Goal: Information Seeking & Learning: Learn about a topic

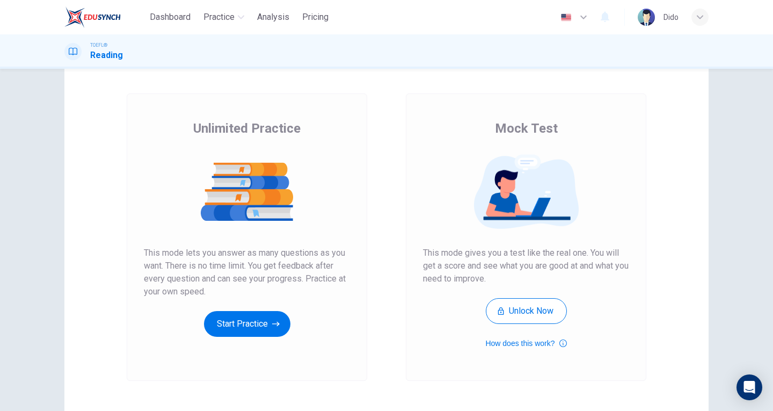
scroll to position [54, 0]
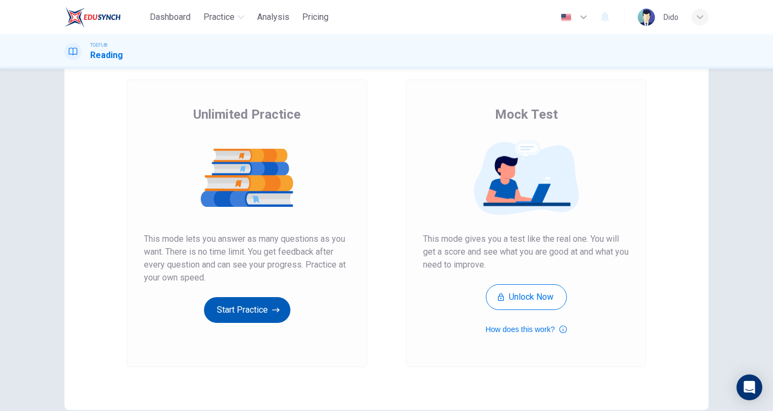
click at [241, 317] on button "Start Practice" at bounding box center [247, 310] width 86 height 26
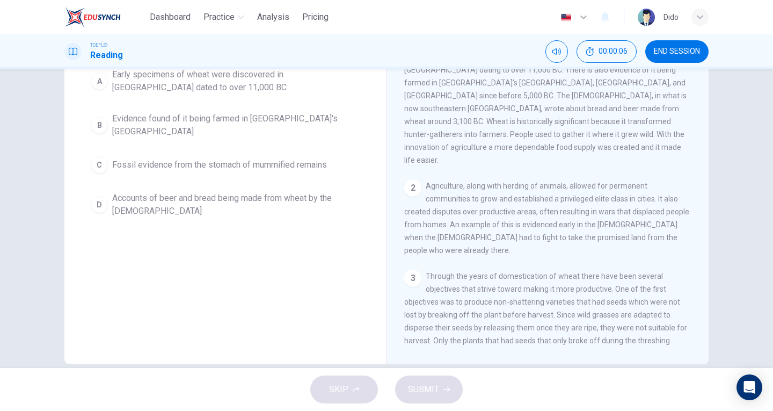
scroll to position [0, 0]
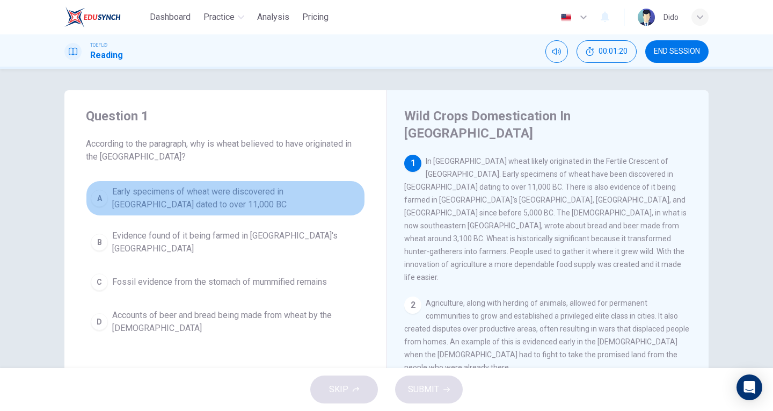
click at [99, 200] on div "A" at bounding box center [99, 197] width 17 height 17
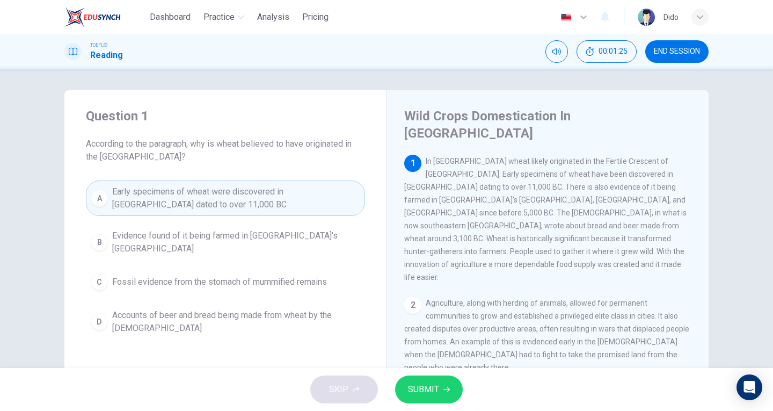
click at [450, 392] on button "SUBMIT" at bounding box center [429, 389] width 68 height 28
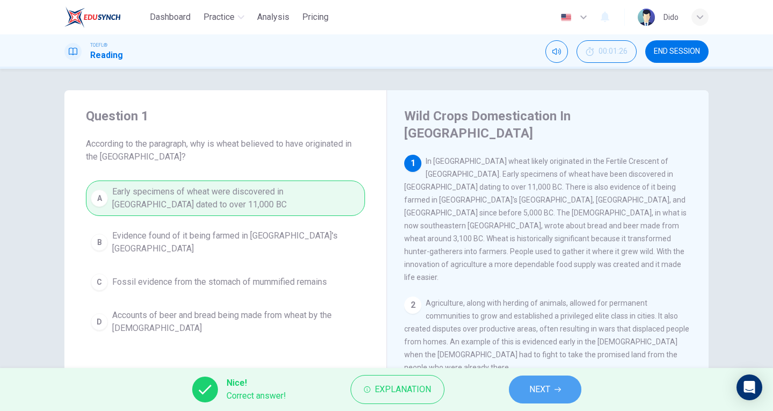
click at [565, 385] on button "NEXT" at bounding box center [545, 389] width 72 height 28
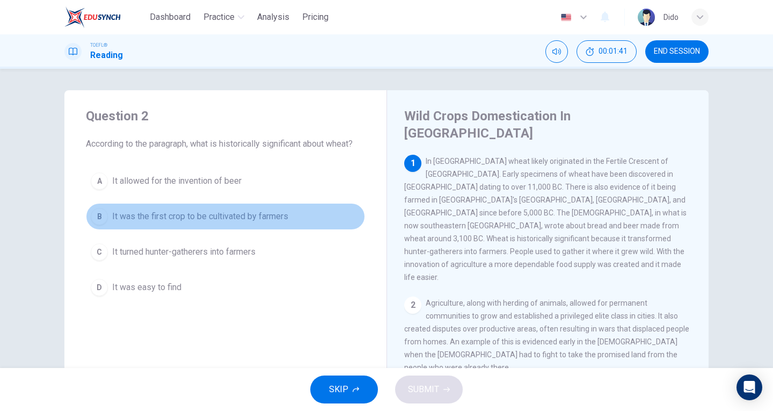
click at [233, 216] on span "It was the first crop to be cultivated by farmers" at bounding box center [200, 216] width 176 height 13
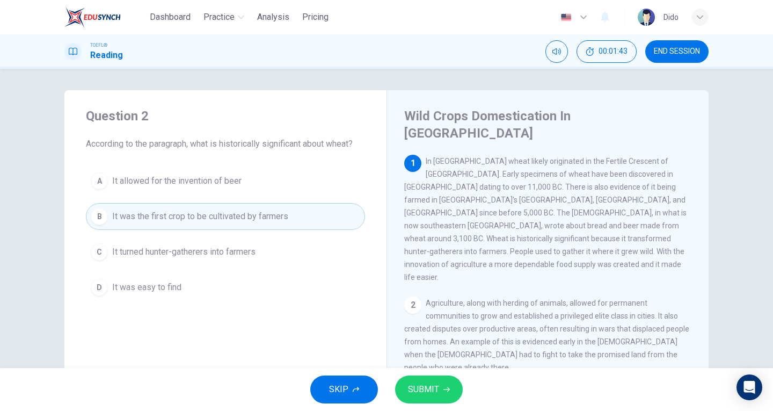
click at [195, 255] on span "It turned hunter-gatherers into farmers" at bounding box center [183, 251] width 143 height 13
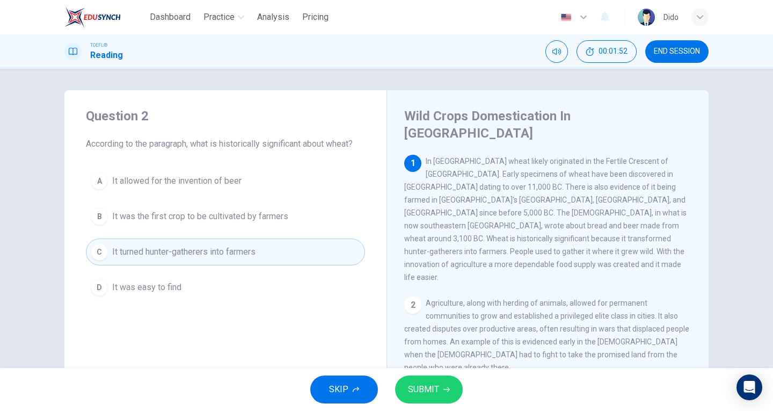
click at [437, 389] on span "SUBMIT" at bounding box center [423, 389] width 31 height 15
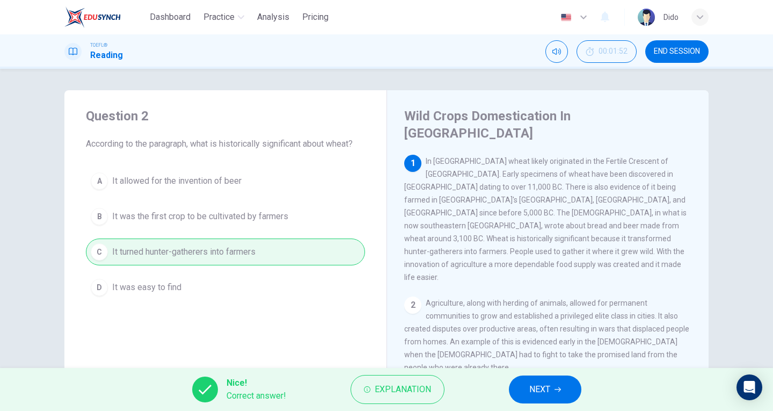
click at [548, 396] on span "NEXT" at bounding box center [539, 389] width 21 height 15
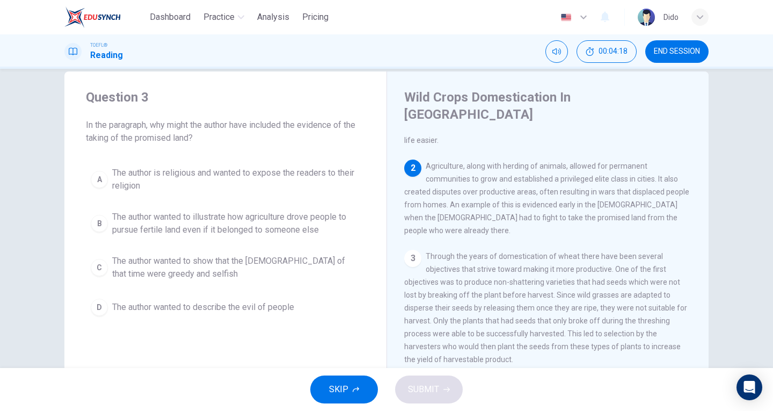
scroll to position [23, 0]
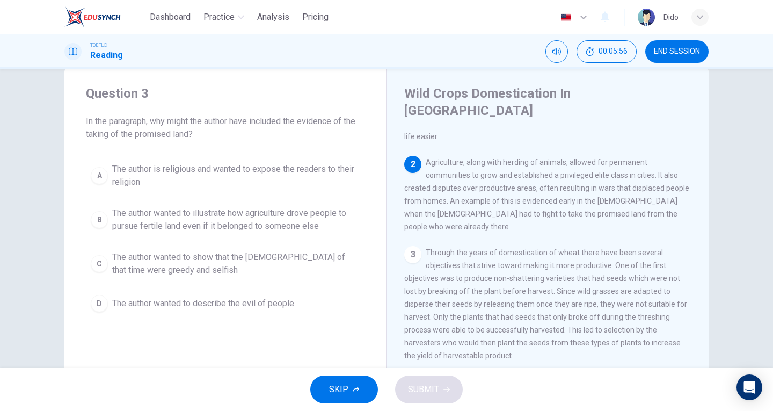
click at [217, 216] on span "The author wanted to illustrate how agriculture drove people to pursue fertile …" at bounding box center [236, 220] width 248 height 26
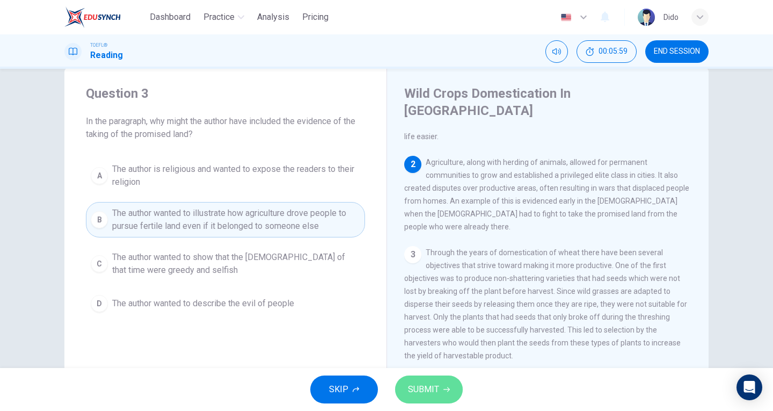
click at [437, 388] on span "SUBMIT" at bounding box center [423, 389] width 31 height 15
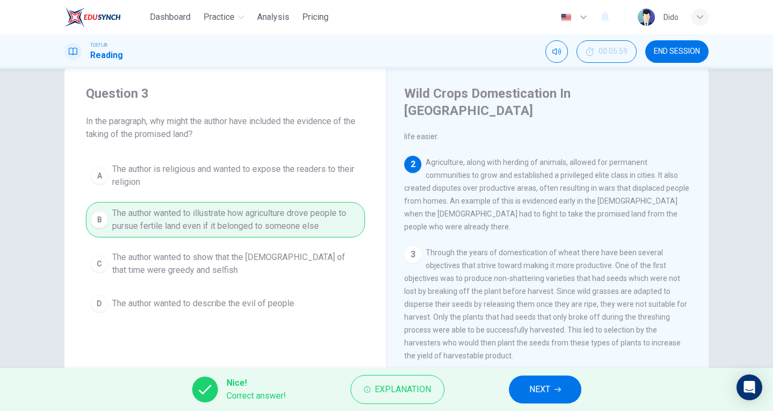
click at [537, 393] on span "NEXT" at bounding box center [539, 389] width 21 height 15
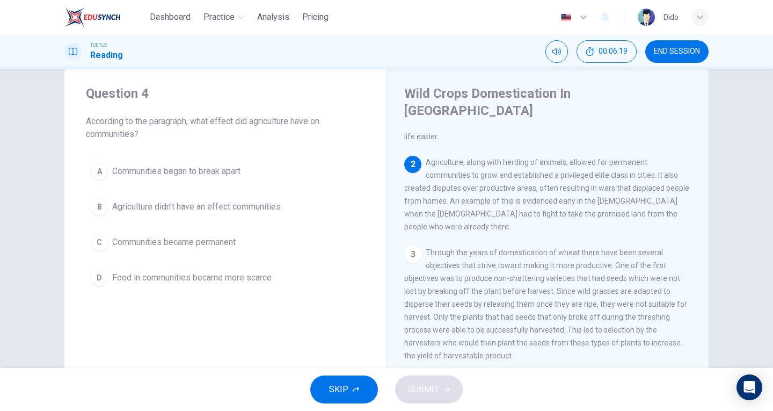
click at [230, 174] on span "Communities began to break apart" at bounding box center [176, 171] width 128 height 13
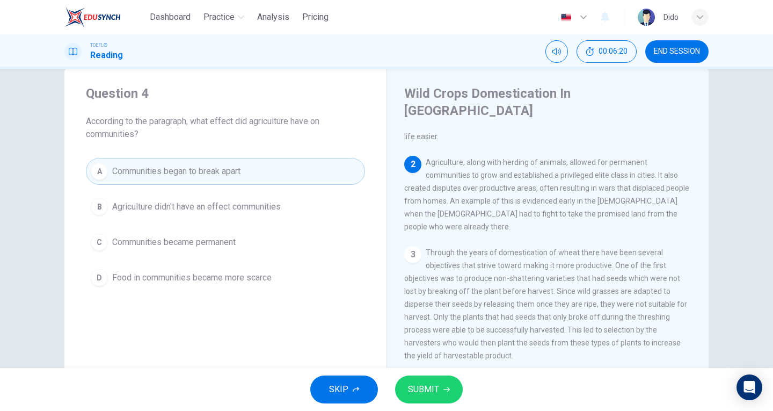
click at [430, 383] on span "SUBMIT" at bounding box center [423, 389] width 31 height 15
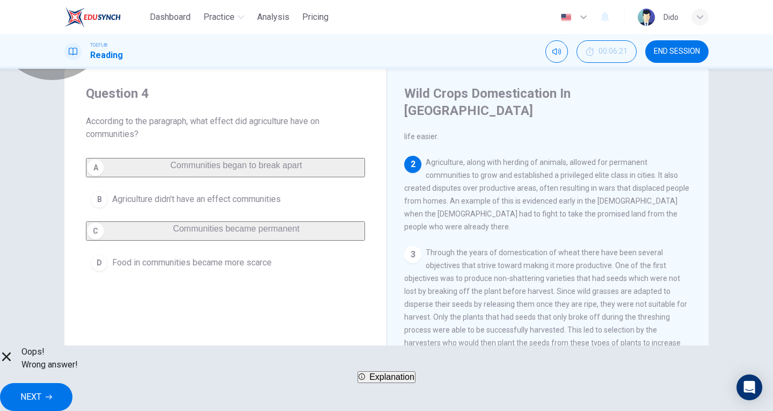
click at [401, 383] on button "Explanation" at bounding box center [386, 377] width 58 height 12
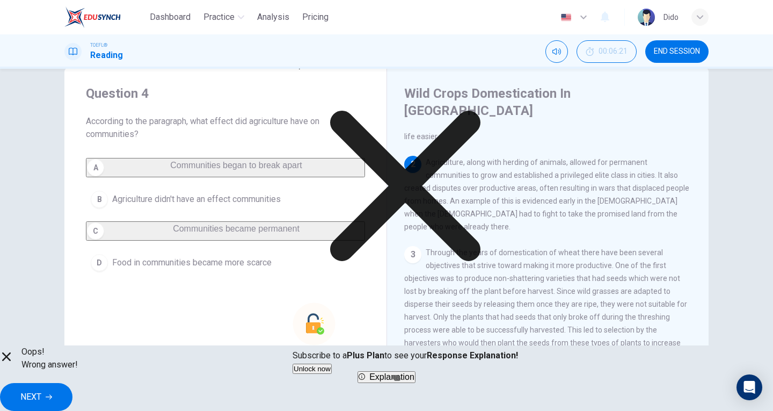
click at [228, 323] on div "Question 4 According to the paragraph, what effect did agriculture have on comm…" at bounding box center [225, 263] width 322 height 390
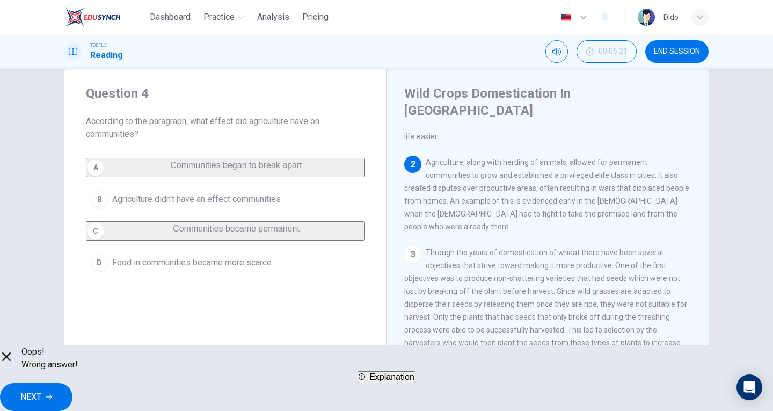
click at [72, 395] on button "NEXT" at bounding box center [36, 397] width 72 height 28
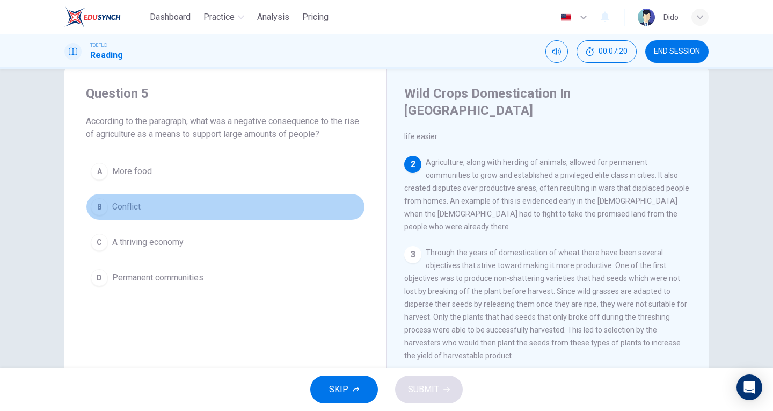
click at [137, 210] on span "Conflict" at bounding box center [126, 206] width 28 height 13
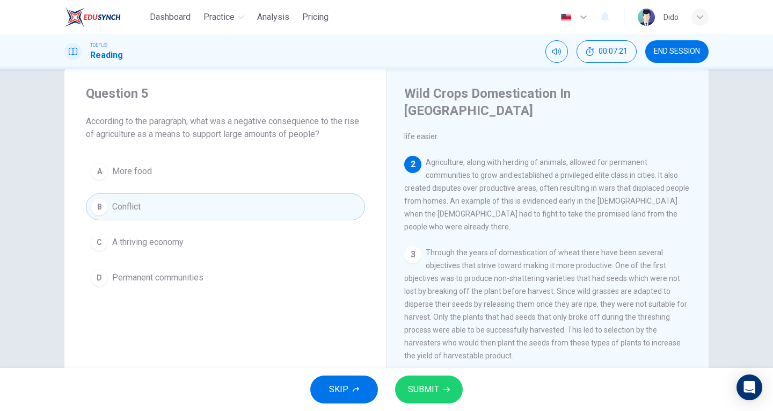
click at [424, 390] on span "SUBMIT" at bounding box center [423, 389] width 31 height 15
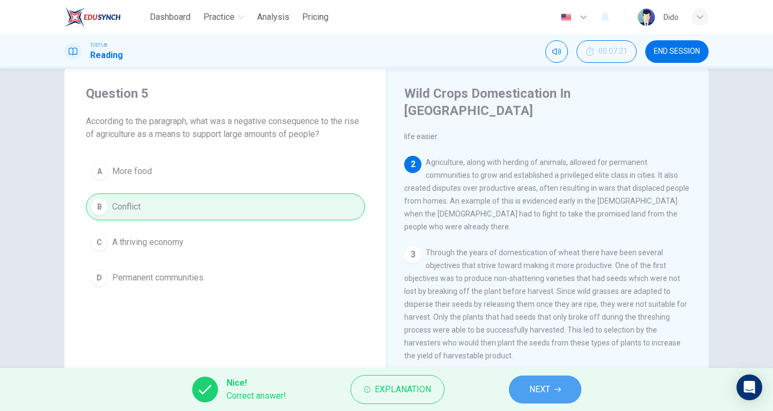
click at [563, 394] on button "NEXT" at bounding box center [545, 389] width 72 height 28
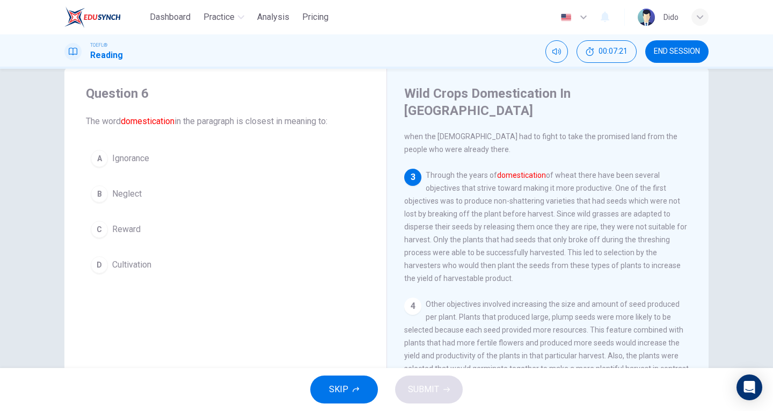
scroll to position [196, 0]
click at [129, 262] on span "Cultivation" at bounding box center [131, 264] width 39 height 13
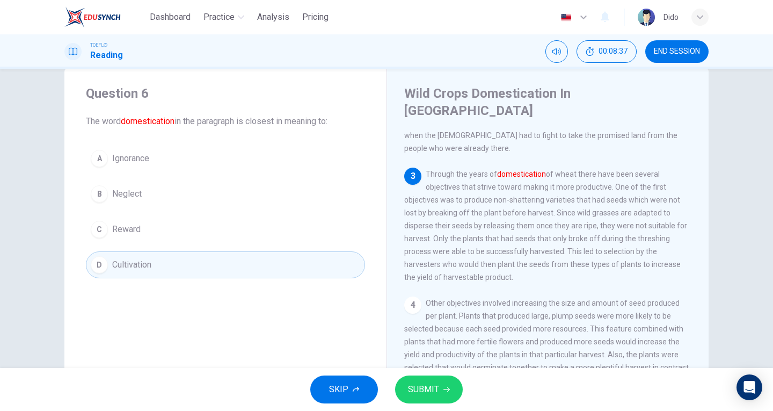
click at [417, 384] on span "SUBMIT" at bounding box center [423, 389] width 31 height 15
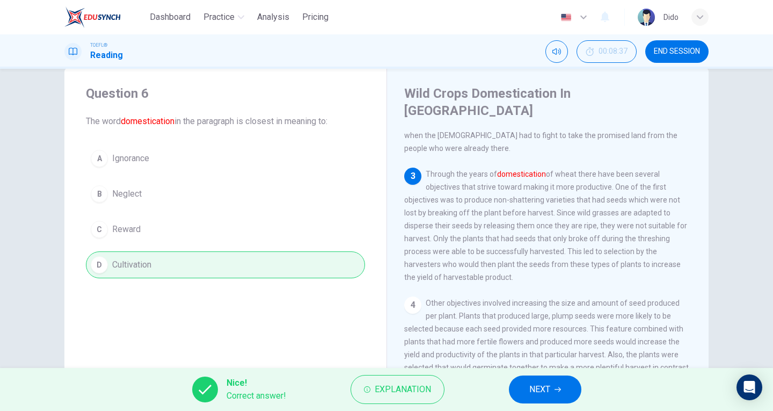
click at [565, 392] on button "NEXT" at bounding box center [545, 389] width 72 height 28
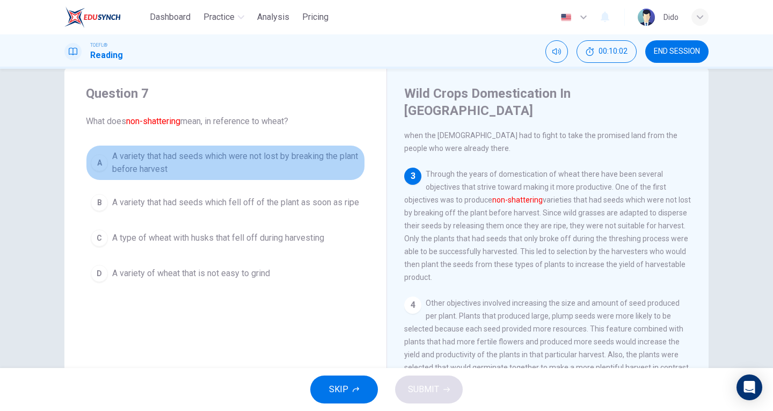
click at [174, 164] on span "A variety that had seeds which were not lost by breaking the plant before harve…" at bounding box center [236, 163] width 248 height 26
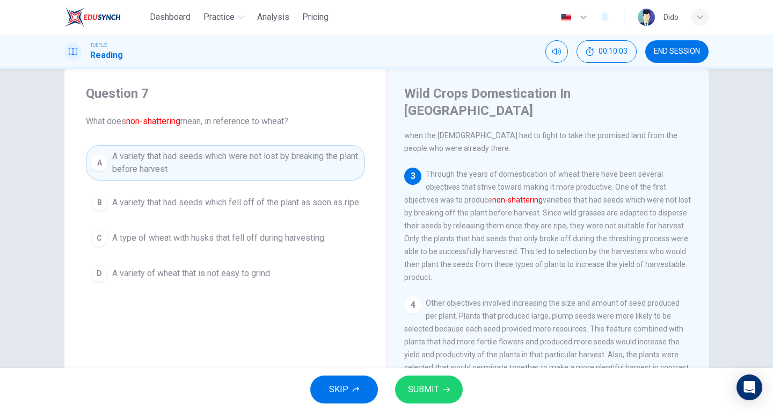
click at [443, 386] on icon "button" at bounding box center [446, 389] width 6 height 6
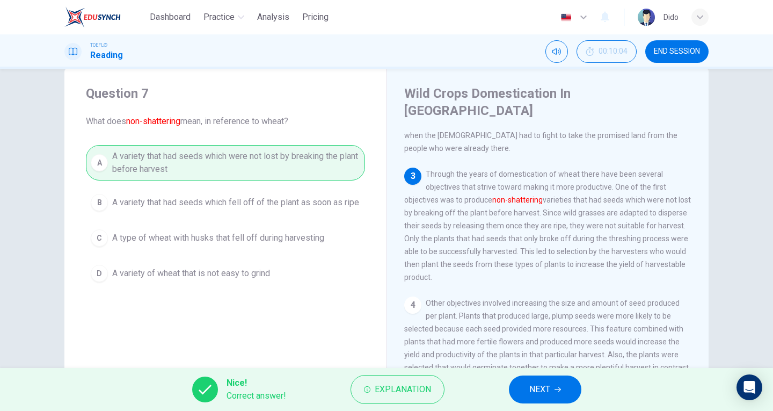
click at [565, 389] on button "NEXT" at bounding box center [545, 389] width 72 height 28
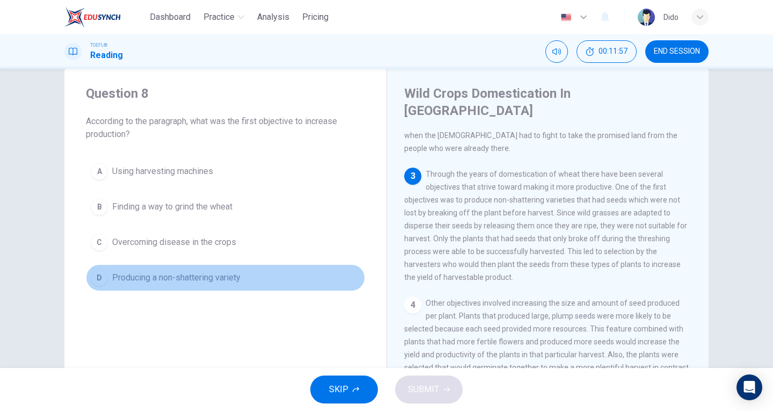
click at [139, 273] on span "Producing a non-shattering variety" at bounding box center [176, 277] width 128 height 13
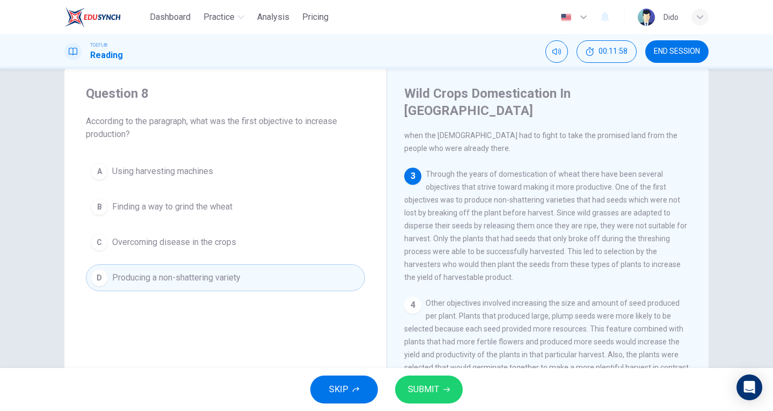
click at [425, 382] on span "SUBMIT" at bounding box center [423, 389] width 31 height 15
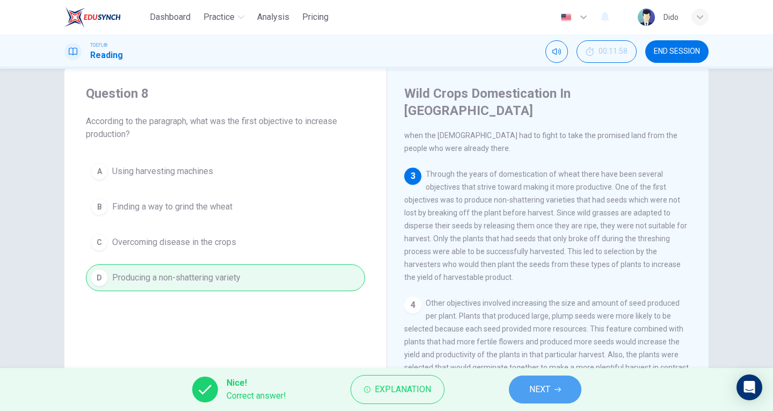
click at [552, 395] on button "NEXT" at bounding box center [545, 389] width 72 height 28
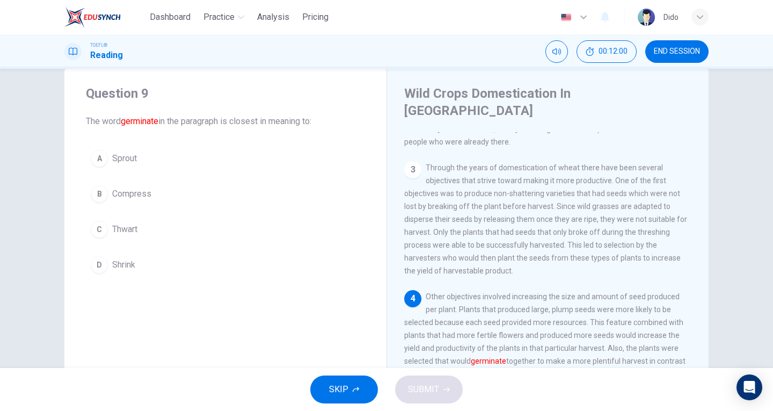
drag, startPoint x: 122, startPoint y: 121, endPoint x: 167, endPoint y: 122, distance: 45.1
click at [167, 122] on span "The word germinate in the paragraph is closest in meaning to:" at bounding box center [225, 121] width 279 height 13
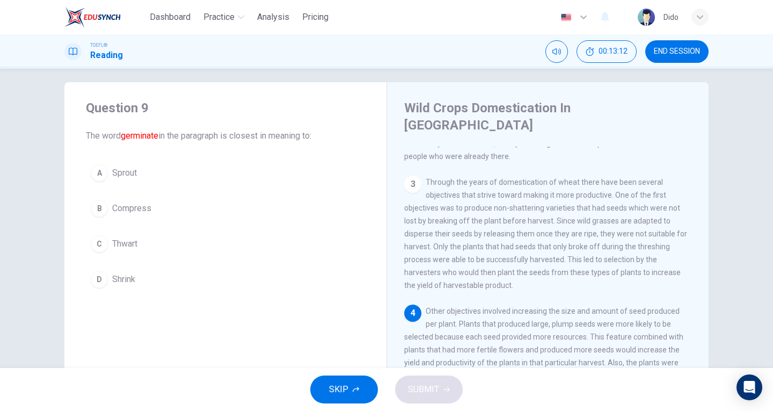
scroll to position [0, 0]
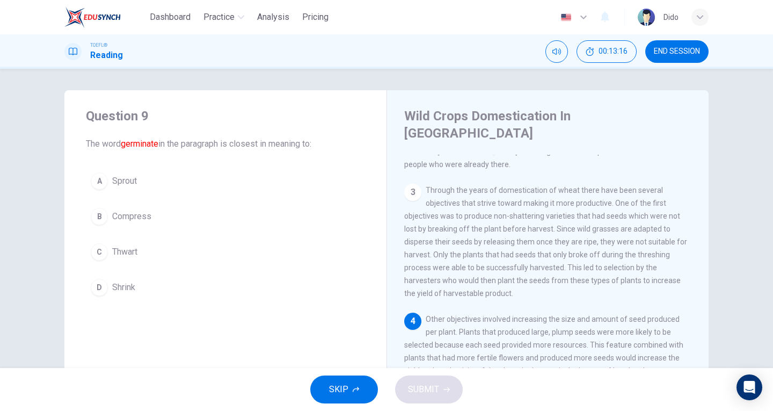
click at [132, 175] on span "Sprout" at bounding box center [124, 180] width 25 height 13
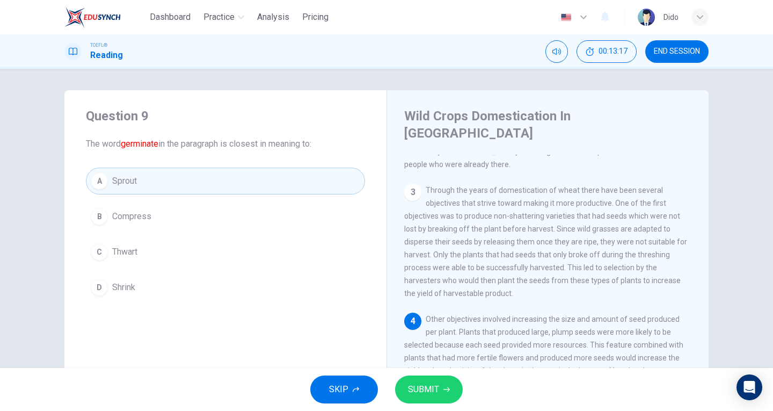
click at [431, 390] on span "SUBMIT" at bounding box center [423, 389] width 31 height 15
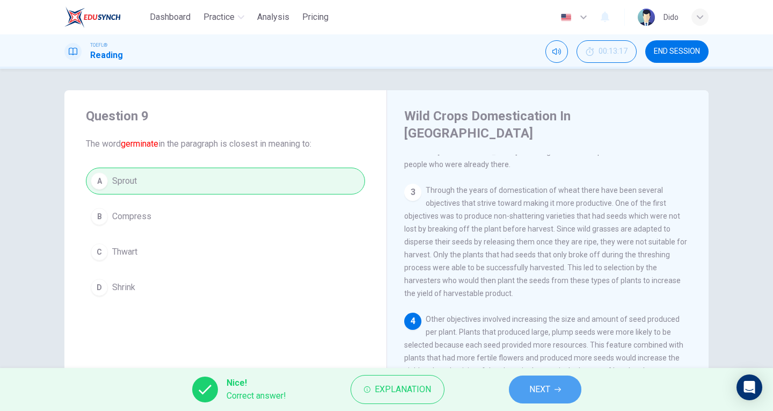
click at [550, 389] on span "NEXT" at bounding box center [539, 389] width 21 height 15
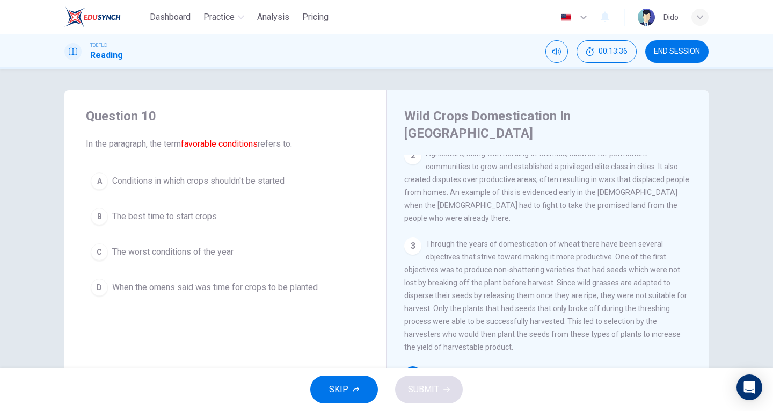
click at [204, 219] on span "The best time to start crops" at bounding box center [164, 216] width 105 height 13
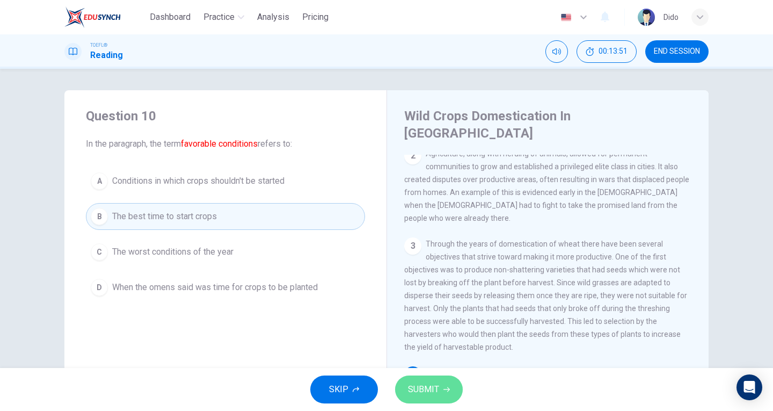
click at [419, 378] on button "SUBMIT" at bounding box center [429, 389] width 68 height 28
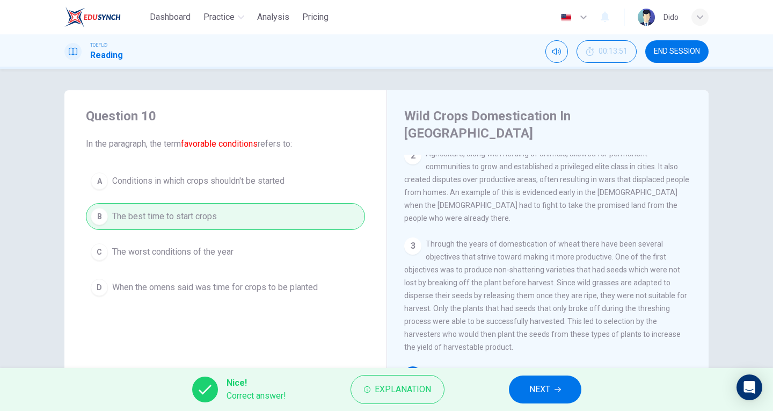
click at [552, 395] on button "NEXT" at bounding box center [545, 389] width 72 height 28
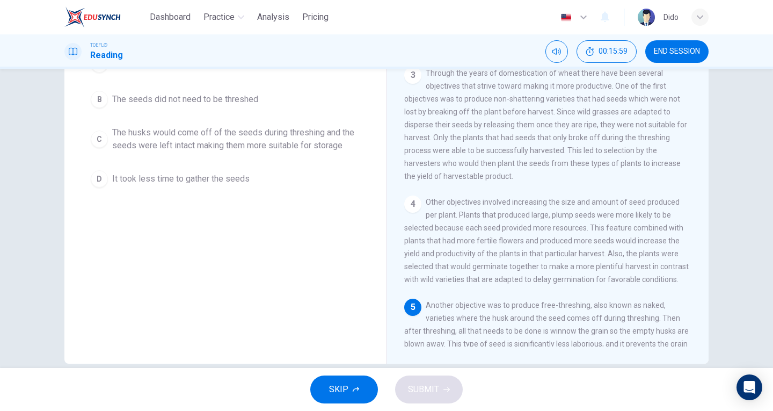
scroll to position [63, 0]
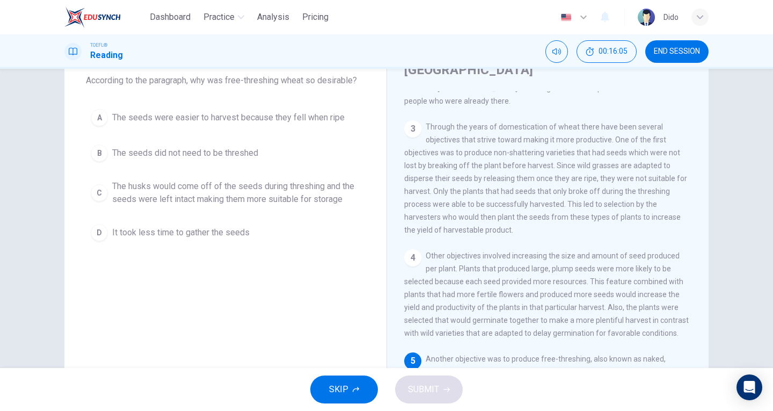
click at [192, 154] on span "The seeds did not need to be threshed" at bounding box center [185, 153] width 146 height 13
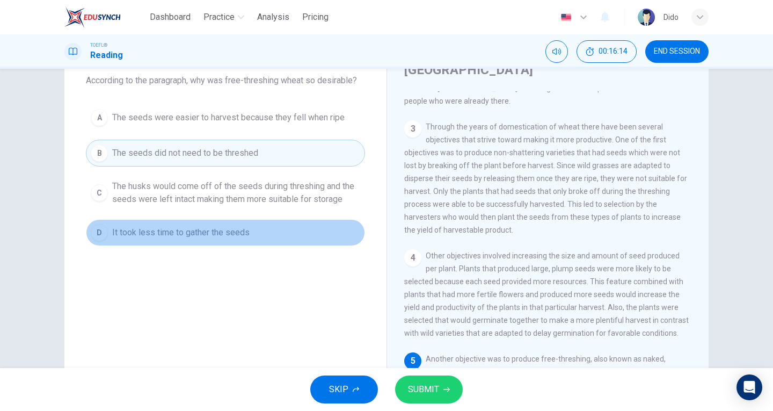
click at [236, 235] on span "It took less time to gather the seeds" at bounding box center [180, 232] width 137 height 13
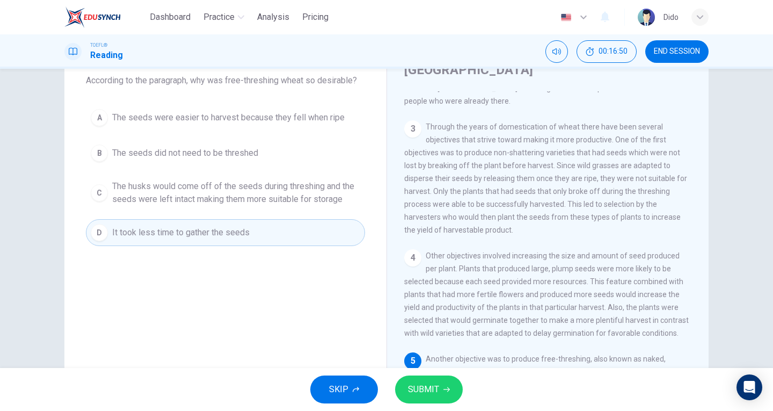
click at [245, 194] on span "The husks would come off of the seeds during threshing and the seeds were left …" at bounding box center [236, 193] width 248 height 26
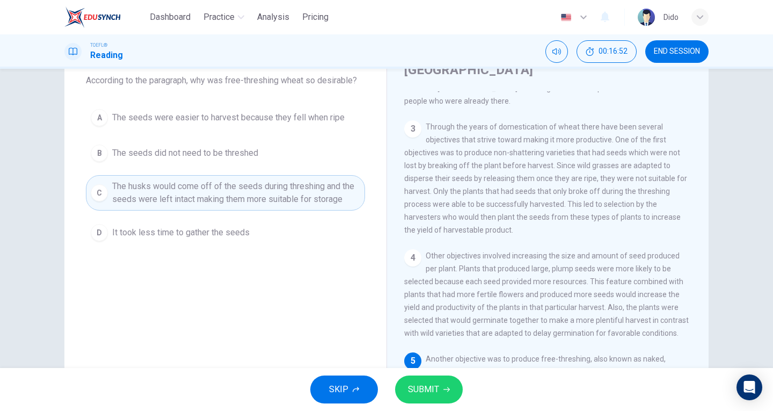
click at [438, 395] on button "SUBMIT" at bounding box center [429, 389] width 68 height 28
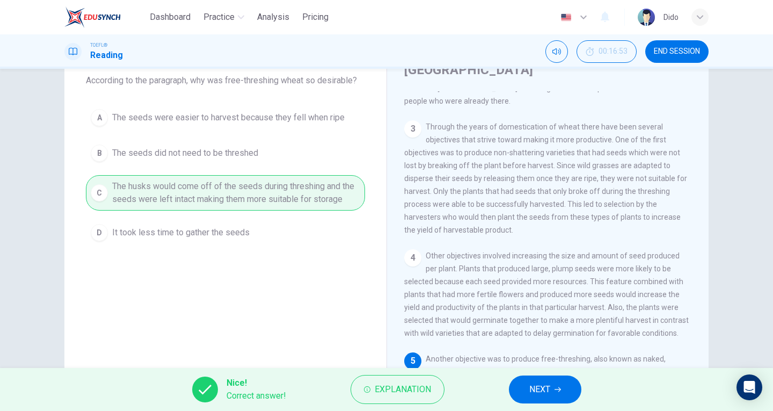
click at [556, 385] on button "NEXT" at bounding box center [545, 389] width 72 height 28
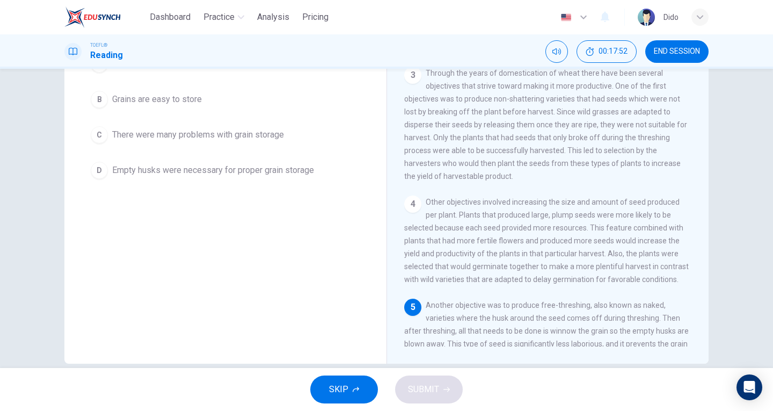
scroll to position [10, 0]
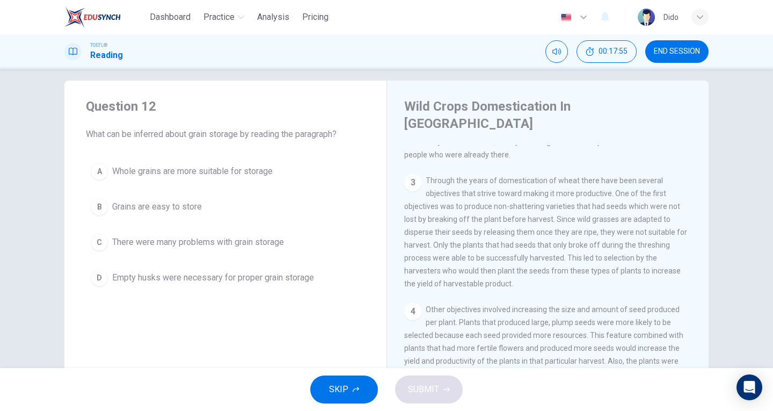
click at [241, 173] on span "Whole grains are more suitable for storage" at bounding box center [192, 171] width 160 height 13
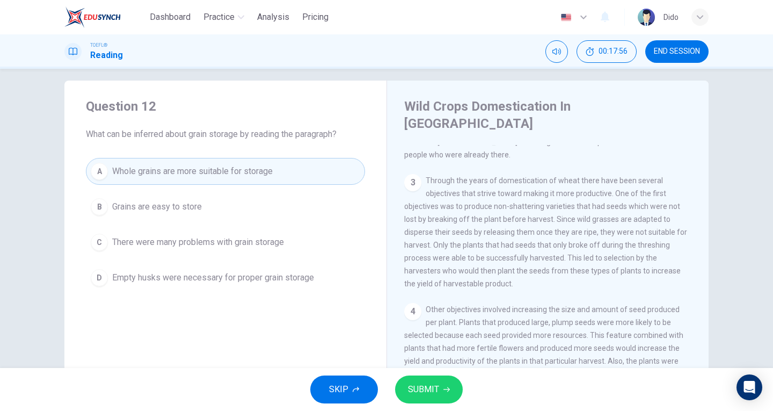
click at [445, 389] on icon "button" at bounding box center [446, 389] width 6 height 5
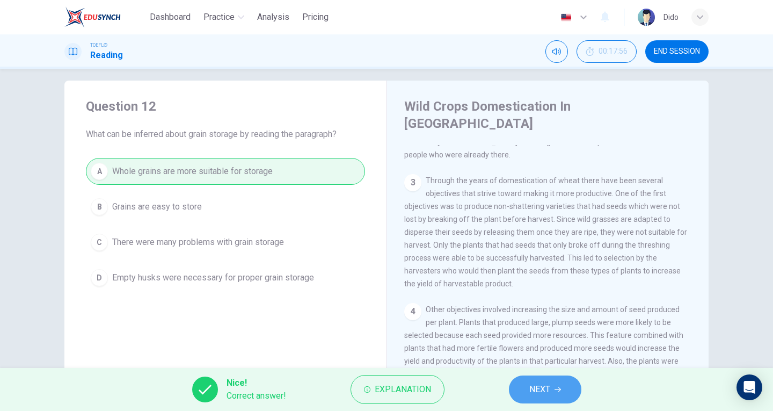
click at [545, 387] on span "NEXT" at bounding box center [539, 389] width 21 height 15
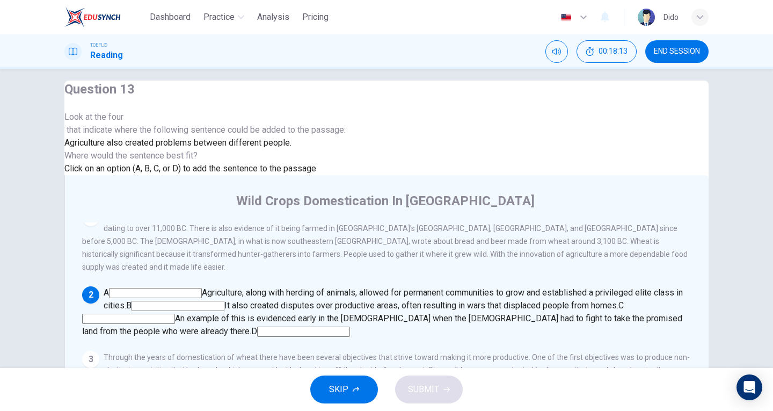
scroll to position [119, 0]
click at [224, 301] on input at bounding box center [177, 306] width 93 height 10
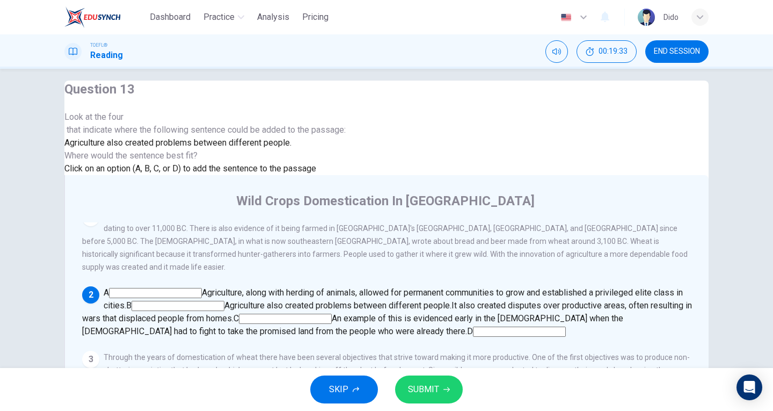
click at [402, 384] on button "SUBMIT" at bounding box center [429, 389] width 68 height 28
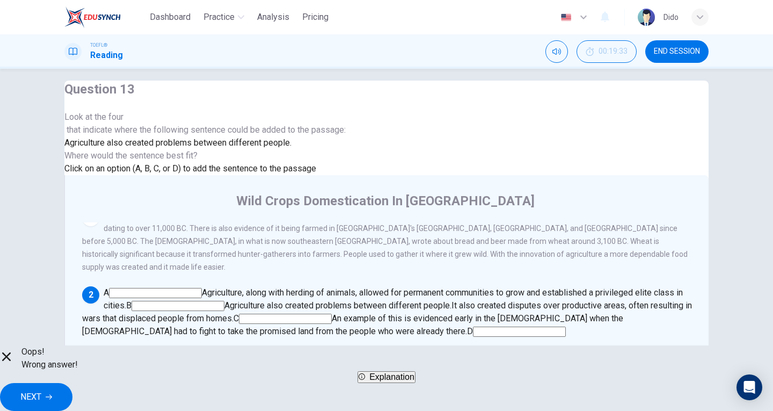
drag, startPoint x: 660, startPoint y: 215, endPoint x: 460, endPoint y: 202, distance: 200.0
click at [460, 286] on div "A Agriculture, along with herding of animals, allowed for permanent communities…" at bounding box center [387, 312] width 610 height 52
drag, startPoint x: 451, startPoint y: 194, endPoint x: 580, endPoint y: 201, distance: 129.0
click at [582, 313] on span "An example of this is evidenced early in the [DEMOGRAPHIC_DATA] when the [DEMOG…" at bounding box center [352, 324] width 541 height 23
click at [72, 399] on button "NEXT" at bounding box center [36, 397] width 72 height 28
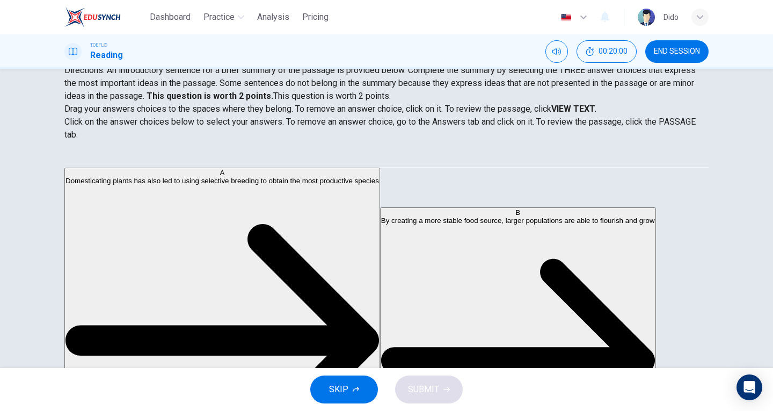
scroll to position [96, 0]
drag, startPoint x: 98, startPoint y: 174, endPoint x: 292, endPoint y: 196, distance: 195.5
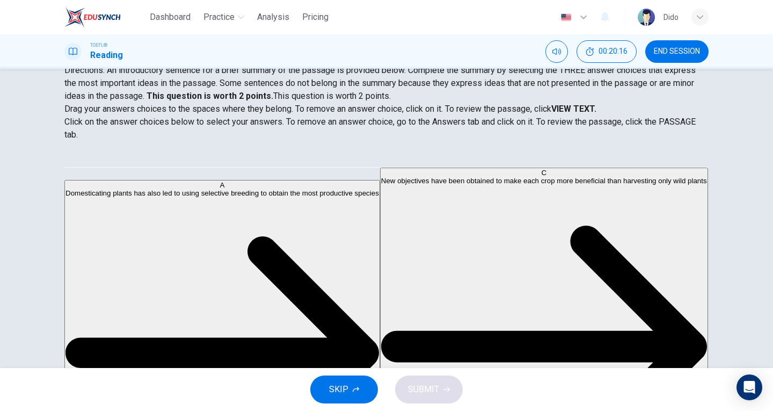
scroll to position [148, 0]
drag, startPoint x: 98, startPoint y: 306, endPoint x: 305, endPoint y: 233, distance: 220.1
drag, startPoint x: 104, startPoint y: 250, endPoint x: 299, endPoint y: 247, distance: 195.3
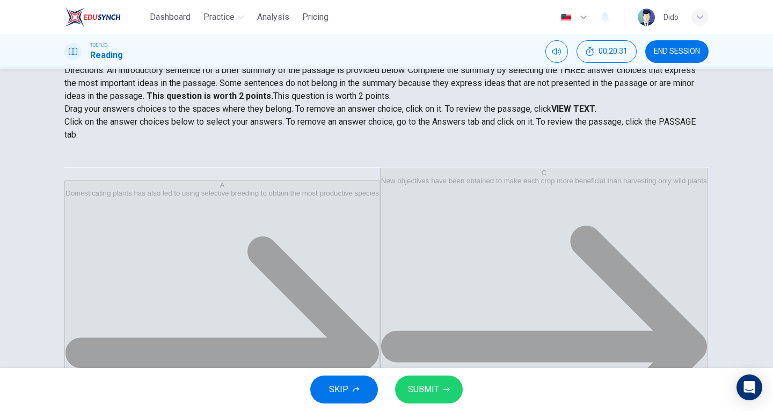
scroll to position [32, 0]
click at [427, 384] on span "SUBMIT" at bounding box center [423, 389] width 31 height 15
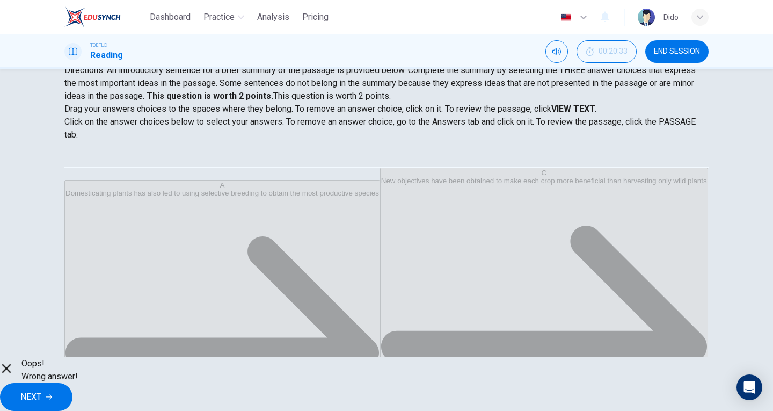
scroll to position [0, 0]
click at [41, 392] on span "NEXT" at bounding box center [30, 396] width 21 height 15
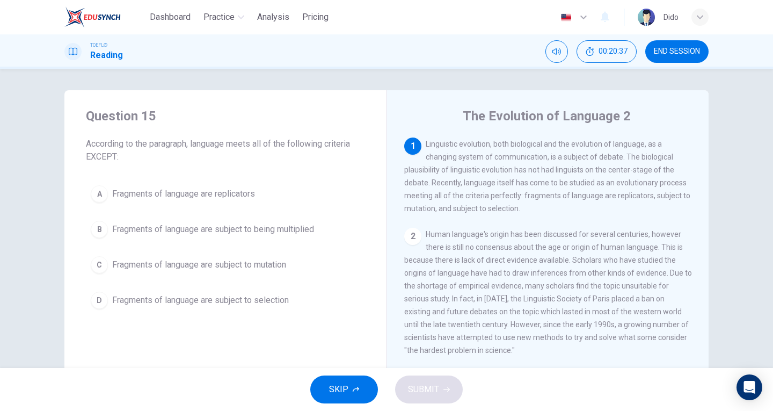
click at [662, 52] on span "END SESSION" at bounding box center [677, 51] width 46 height 9
